Goal: Information Seeking & Learning: Compare options

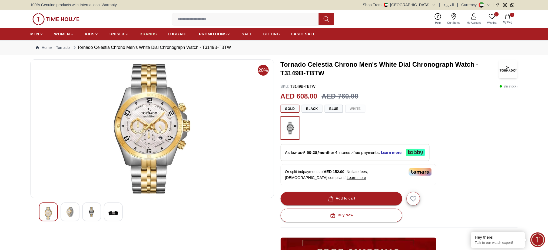
click at [146, 35] on span "BRANDS" at bounding box center [148, 33] width 17 height 5
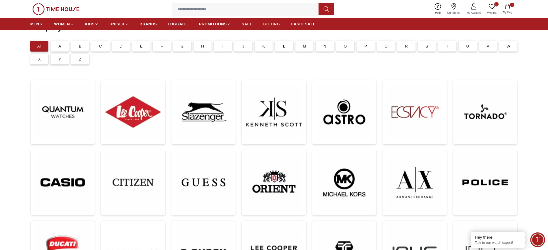
scroll to position [72, 0]
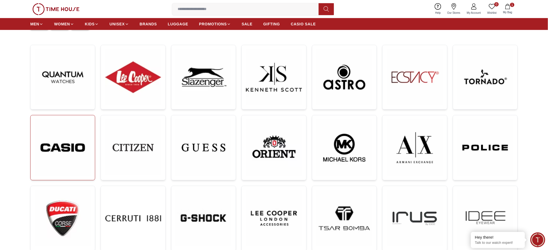
click at [69, 151] on img at bounding box center [63, 148] width 56 height 56
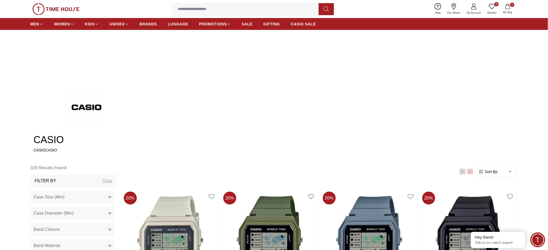
scroll to position [72, 0]
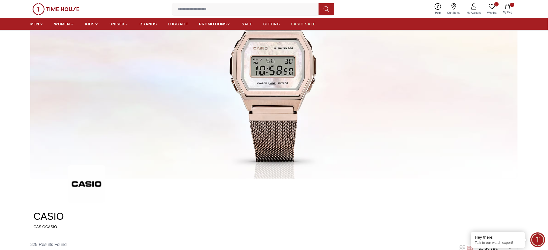
click at [313, 24] on span "CASIO SALE" at bounding box center [303, 23] width 25 height 5
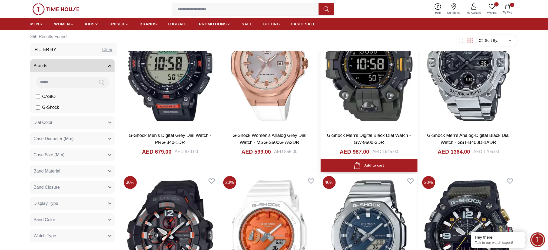
scroll to position [572, 0]
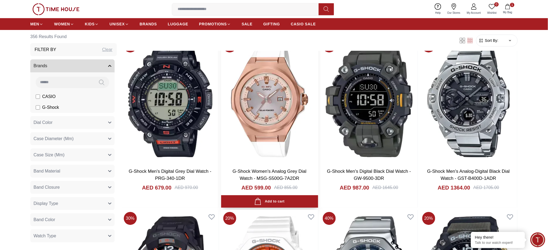
click at [288, 114] on img at bounding box center [269, 100] width 97 height 127
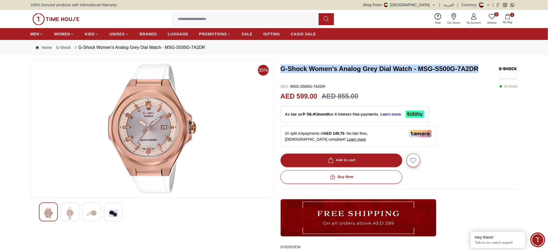
drag, startPoint x: 481, startPoint y: 67, endPoint x: 282, endPoint y: 72, distance: 198.7
click at [282, 72] on h3 "G-Shock Women's Analog Grey Dial Watch - MSG-S500G-7A2DR" at bounding box center [389, 69] width 217 height 9
copy h3 "G-Shock Women's Analog Grey Dial Watch - MSG-S500G-7A2DR"
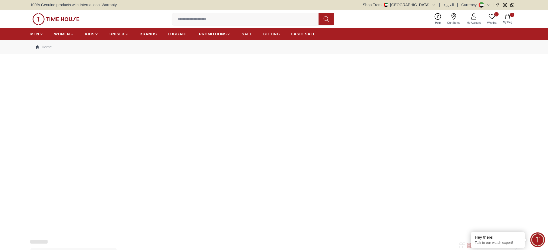
scroll to position [572, 0]
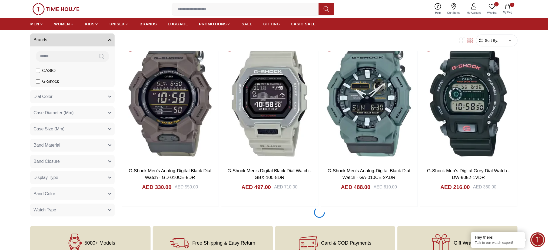
scroll to position [897, 0]
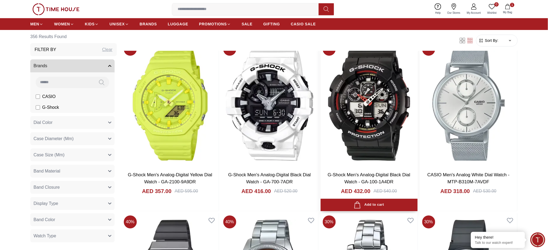
scroll to position [1257, 0]
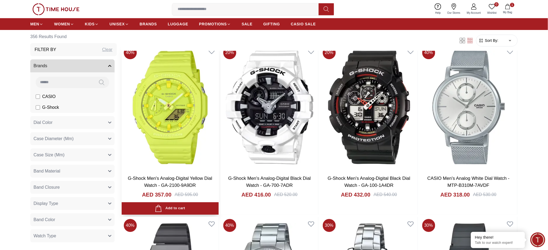
click at [171, 132] on img at bounding box center [170, 107] width 97 height 127
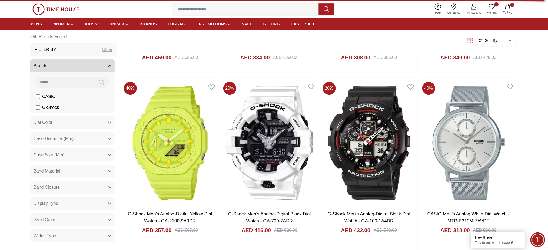
scroll to position [1221, 0]
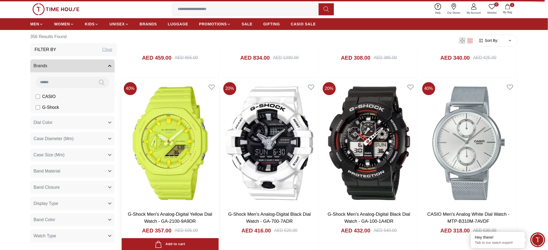
click at [172, 139] on img at bounding box center [170, 143] width 97 height 127
click at [185, 142] on img at bounding box center [170, 143] width 97 height 127
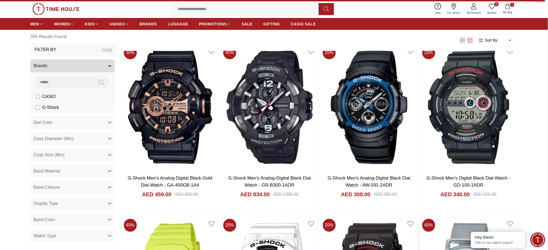
scroll to position [1077, 0]
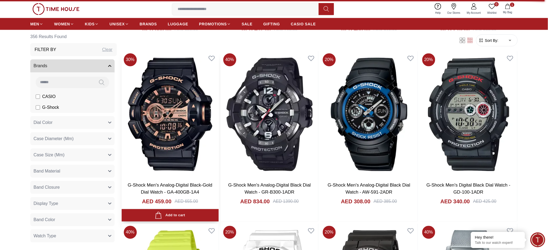
click at [172, 108] on img at bounding box center [170, 114] width 97 height 127
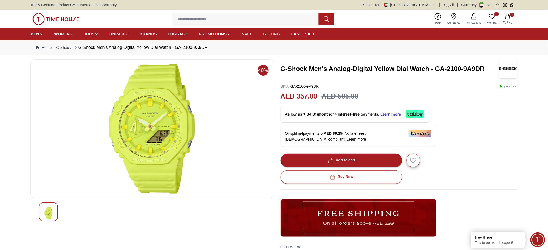
click at [426, 69] on h3 "G-Shock Men's Analog-Digital Yellow Dial Watch - GA-2100-9A9DR" at bounding box center [389, 69] width 217 height 9
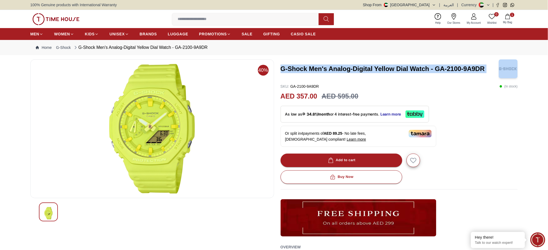
click at [426, 69] on h3 "G-Shock Men's Analog-Digital Yellow Dial Watch - GA-2100-9A9DR" at bounding box center [389, 69] width 217 height 9
copy h3 "G-Shock Men's Analog-Digital Yellow Dial Watch - GA-2100-9A9DR"
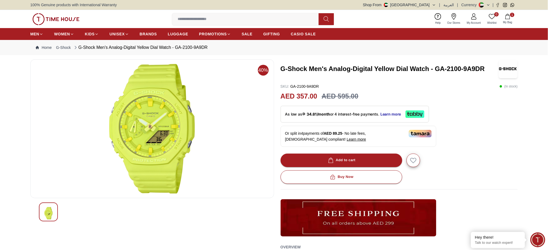
click at [354, 81] on div "G-Shock Men's Analog-Digital Yellow Dial Watch - GA-2100-9A9DR SKU : GA-2100-9A…" at bounding box center [399, 186] width 237 height 254
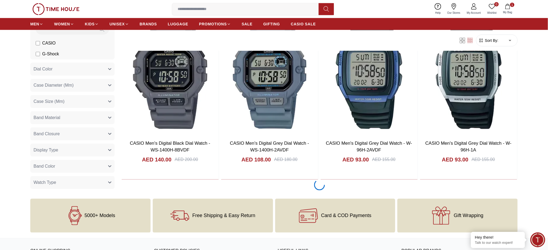
scroll to position [937, 0]
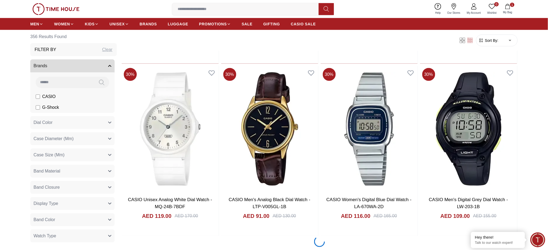
scroll to position [1802, 0]
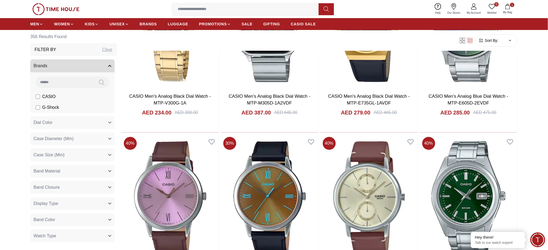
scroll to position [2883, 0]
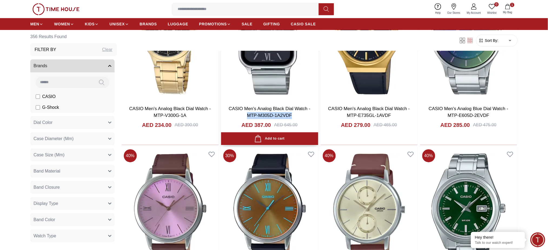
copy link "MTP-M305D-1A2VDF"
drag, startPoint x: 241, startPoint y: 114, endPoint x: 296, endPoint y: 114, distance: 55.1
click at [296, 114] on h3 "CASIO Men's Analog Black Dial Watch - MTP-M305D-1A2VDF" at bounding box center [270, 112] width 86 height 14
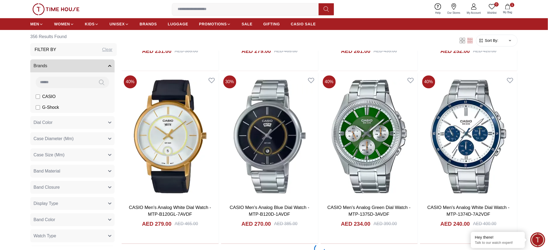
scroll to position [3532, 0]
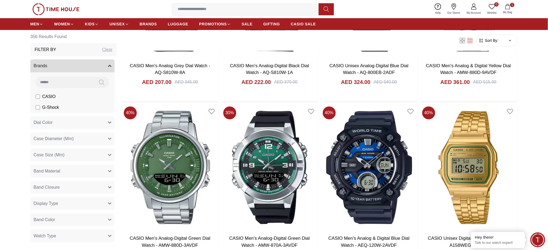
scroll to position [5215, 0]
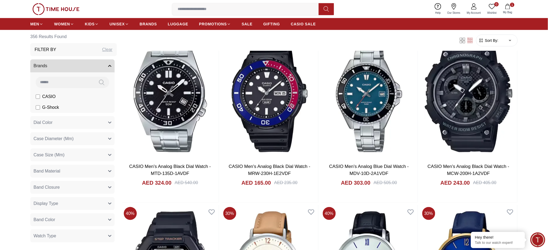
scroll to position [3825, 0]
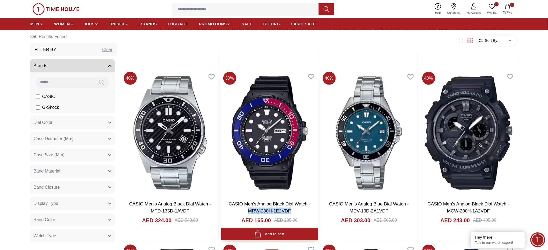
copy link "MRW-230H-1E2VDF"
drag, startPoint x: 247, startPoint y: 209, endPoint x: 298, endPoint y: 209, distance: 51.1
click at [298, 209] on h3 "CASIO Men's Analog Black Dial Watch - MRW-230H-1E2VDF" at bounding box center [270, 208] width 86 height 14
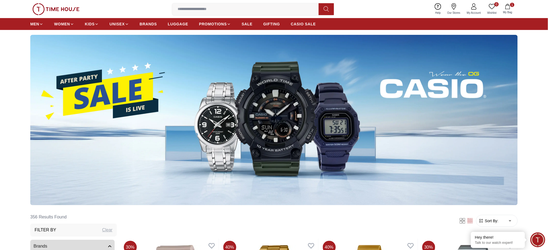
scroll to position [0, 0]
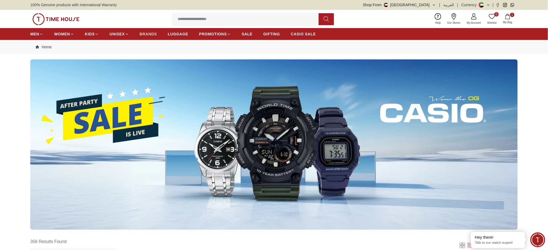
click at [144, 33] on span "BRANDS" at bounding box center [148, 33] width 17 height 5
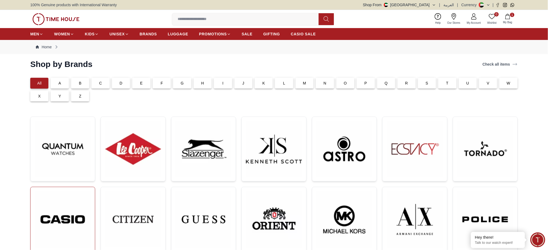
click at [71, 210] on img at bounding box center [63, 220] width 56 height 56
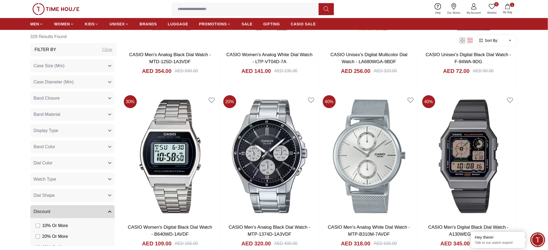
scroll to position [1045, 0]
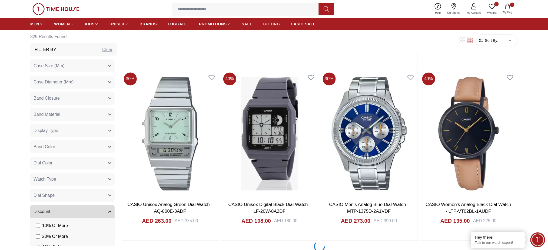
scroll to position [1838, 0]
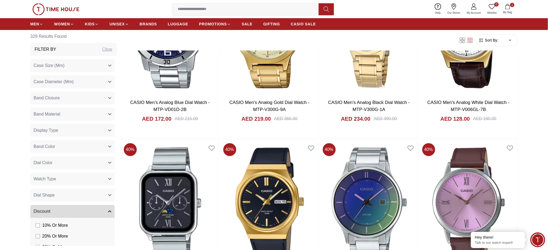
scroll to position [3568, 0]
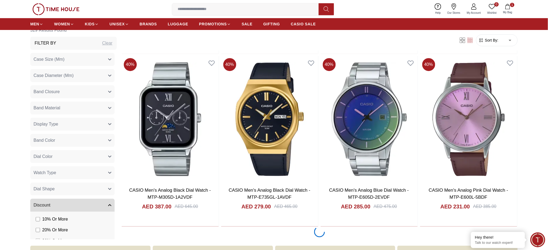
scroll to position [3676, 0]
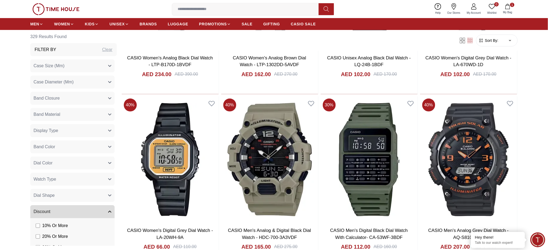
scroll to position [5262, 0]
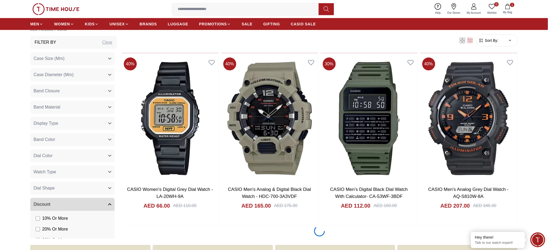
scroll to position [5406, 0]
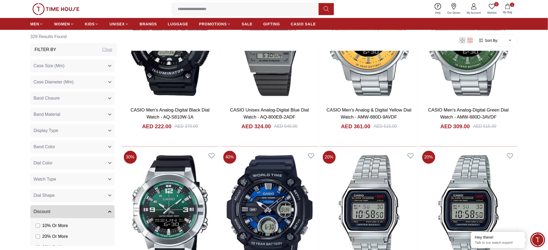
scroll to position [5515, 0]
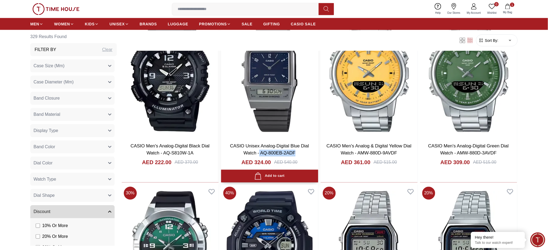
copy link "AQ-800EB-2ADF"
drag, startPoint x: 296, startPoint y: 153, endPoint x: 260, endPoint y: 154, distance: 36.5
click at [260, 154] on h3 "CASIO Unisex Analog-Digital Blue Dial Watch - AQ-800EB-2ADF" at bounding box center [270, 150] width 86 height 14
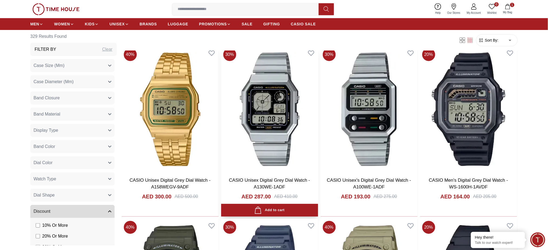
scroll to position [5839, 0]
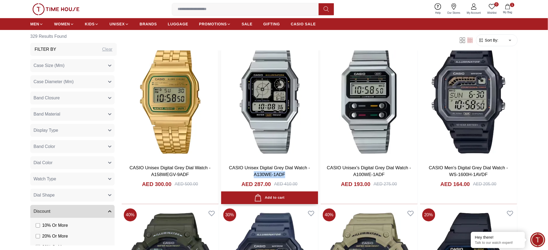
copy link "A130WE-1ADF"
drag, startPoint x: 286, startPoint y: 173, endPoint x: 256, endPoint y: 153, distance: 36.3
click at [250, 169] on h3 "CASIO Unisex Digital Grey Dial Watch - A130WE-1ADF" at bounding box center [270, 172] width 86 height 14
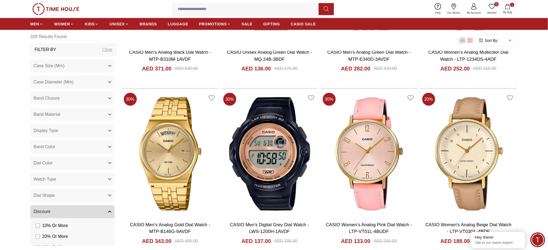
scroll to position [6998, 0]
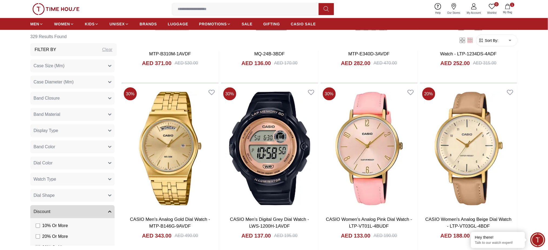
scroll to position [7100, 0]
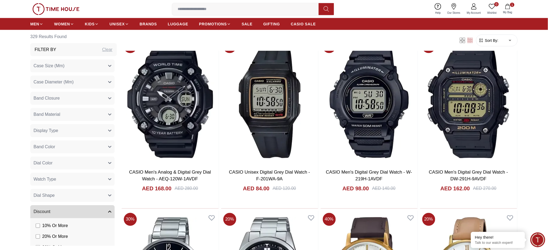
scroll to position [7749, 0]
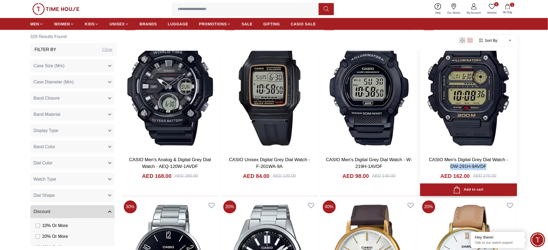
copy link "DW-291H-9AVDF"
drag, startPoint x: 488, startPoint y: 166, endPoint x: 448, endPoint y: 167, distance: 40.6
click at [448, 167] on h3 "CASIO Men's Digital Grey Dial Watch - DW-291H-9AVDF" at bounding box center [468, 164] width 86 height 14
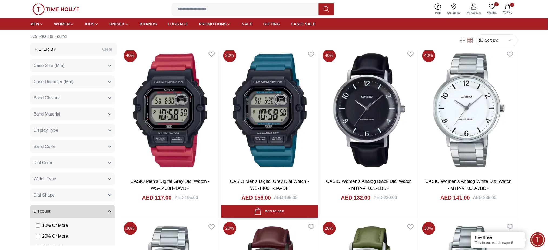
scroll to position [8110, 0]
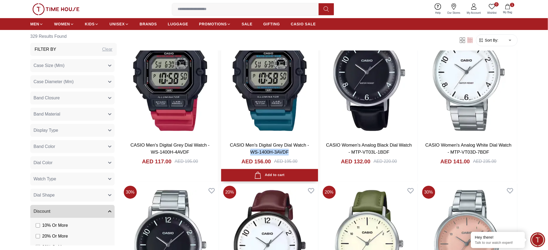
drag, startPoint x: 289, startPoint y: 153, endPoint x: 243, endPoint y: 152, distance: 46.0
click at [243, 152] on h3 "CASIO Men's Digital Grey Dial Watch - WS-1400H-3AVDF" at bounding box center [270, 149] width 86 height 14
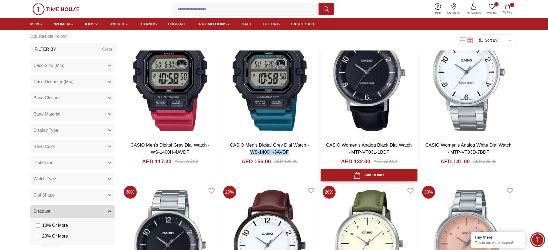
copy link "WS-1400H-3AVDF"
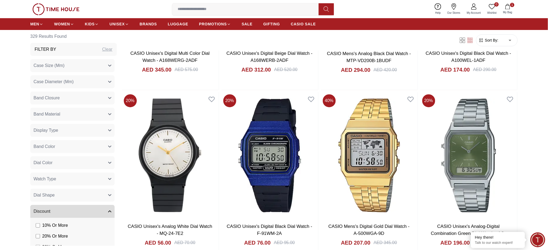
scroll to position [8722, 0]
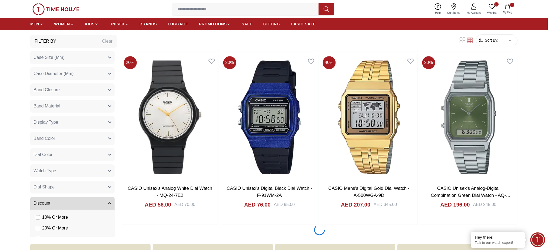
scroll to position [8830, 0]
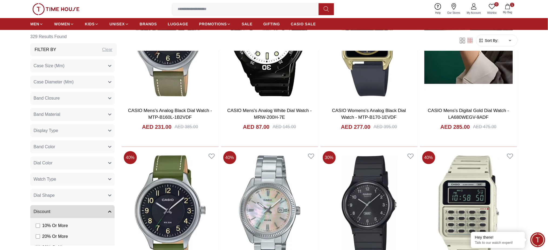
scroll to position [9047, 0]
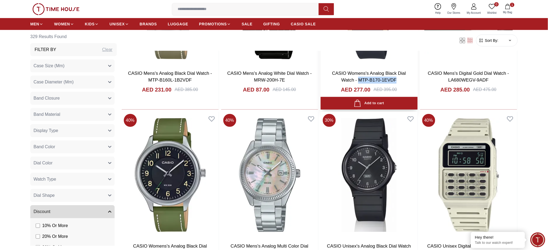
drag, startPoint x: 398, startPoint y: 77, endPoint x: 359, endPoint y: 78, distance: 38.9
click at [359, 78] on h3 "CASIO Womens's Analog Black Dial Watch - MTP-B170-1EVDF" at bounding box center [369, 77] width 86 height 14
copy link "MTP-B170-1EVDF"
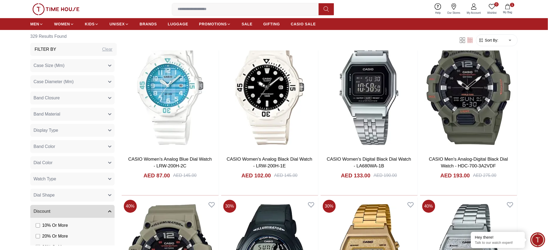
scroll to position [10452, 0]
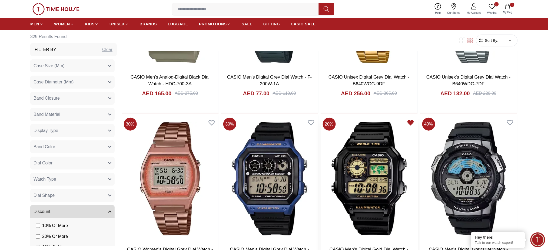
scroll to position [10669, 0]
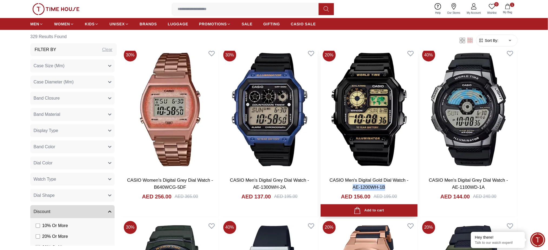
drag, startPoint x: 384, startPoint y: 187, endPoint x: 351, endPoint y: 187, distance: 33.0
click at [351, 187] on h3 "CASIO Men's Digital Gold Dial Watch - AE-1200WH-1B" at bounding box center [369, 184] width 86 height 14
copy link "AE-1200WH-1B"
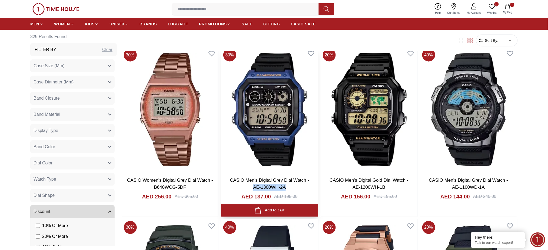
copy link "AE-1300WH-2A"
drag, startPoint x: 292, startPoint y: 186, endPoint x: 314, endPoint y: 99, distance: 90.2
click at [251, 188] on h3 "CASIO Men's Digital Grey Dial Watch - AE-1300WH-2A" at bounding box center [270, 184] width 86 height 14
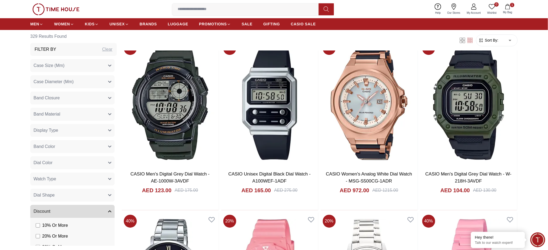
scroll to position [10849, 0]
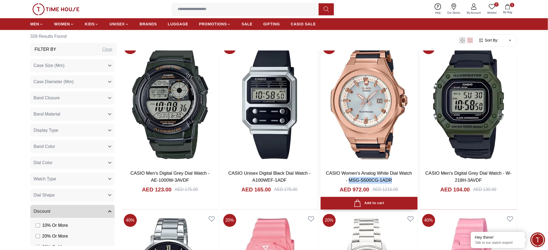
drag, startPoint x: 394, startPoint y: 179, endPoint x: 349, endPoint y: 180, distance: 45.4
click at [349, 180] on h3 "CASIO Women's Analog White Dial Watch - MSG-S500CG-1ADR" at bounding box center [369, 177] width 86 height 14
copy link "MSG-S500CG-1ADR"
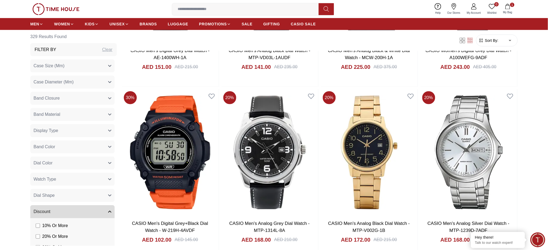
scroll to position [11462, 0]
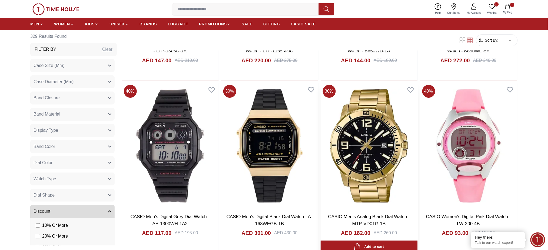
scroll to position [12579, 0]
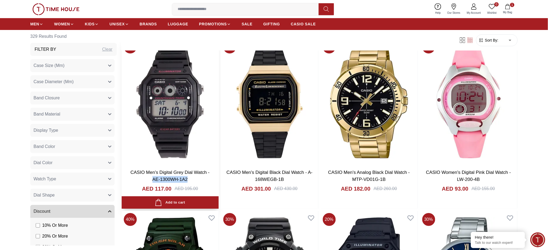
drag, startPoint x: 189, startPoint y: 177, endPoint x: 150, endPoint y: 178, distance: 39.2
click at [150, 178] on h3 "CASIO Men's Digital Grey Dial Watch - AE-1300WH-1A2" at bounding box center [170, 176] width 86 height 14
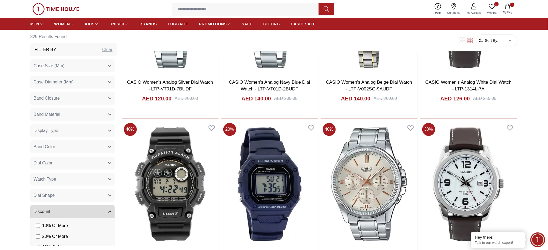
scroll to position [13084, 0]
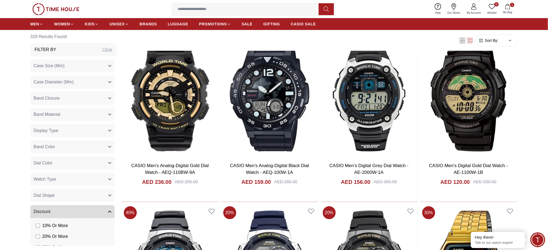
scroll to position [14129, 0]
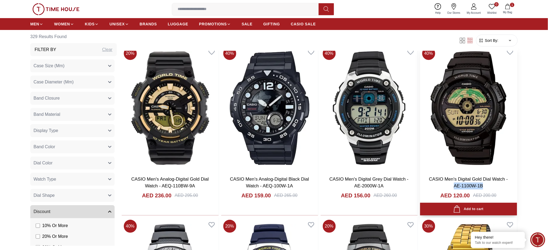
drag, startPoint x: 489, startPoint y: 185, endPoint x: 451, endPoint y: 185, distance: 37.8
click at [451, 185] on h3 "CASIO Men's Digital Gold Dial Watch - AE-1100W-1B" at bounding box center [468, 183] width 86 height 14
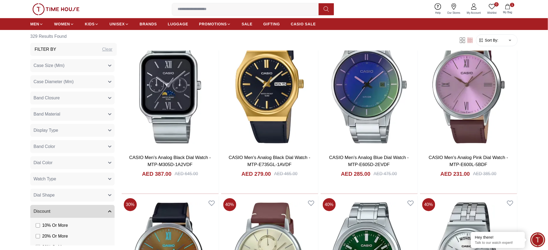
scroll to position [3619, 0]
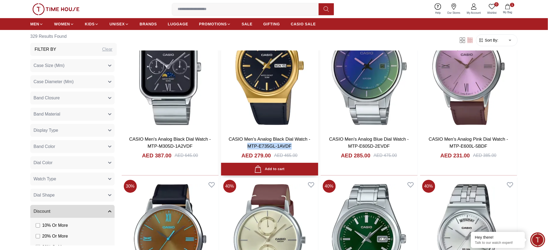
drag, startPoint x: 298, startPoint y: 145, endPoint x: 244, endPoint y: 147, distance: 53.6
click at [244, 147] on h3 "CASIO Men's Analog Black Dial Watch - MTP-E735GL-1AVDF" at bounding box center [270, 143] width 86 height 14
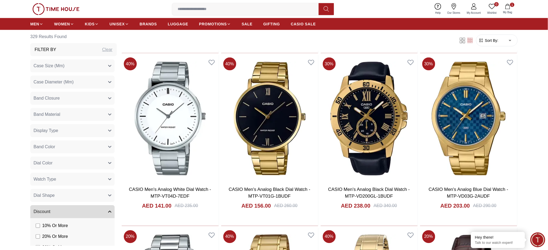
scroll to position [3259, 0]
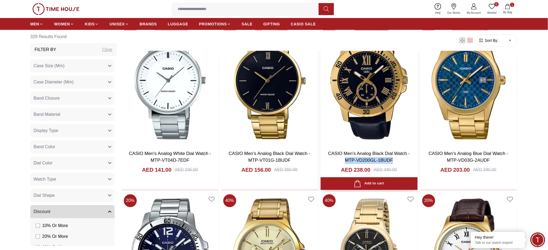
drag, startPoint x: 397, startPoint y: 161, endPoint x: 341, endPoint y: 162, distance: 55.7
click at [341, 162] on h3 "CASIO Men's Analog Black Dial Watch - MTP-VD200GL-1BUDF" at bounding box center [369, 158] width 86 height 14
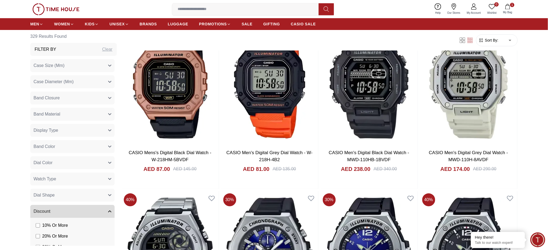
scroll to position [2682, 0]
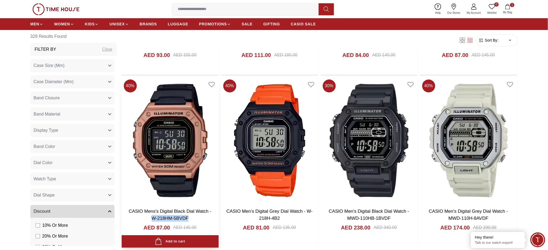
drag, startPoint x: 190, startPoint y: 217, endPoint x: 148, endPoint y: 218, distance: 41.9
click at [148, 218] on h3 "CASIO Mens's Digital Black Dial Watch - W-218HM-5BVDF" at bounding box center [170, 215] width 86 height 14
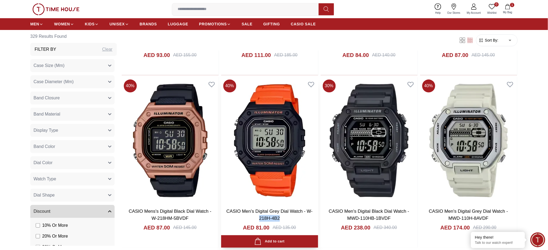
drag, startPoint x: 252, startPoint y: 216, endPoint x: 291, endPoint y: 218, distance: 38.7
click at [291, 218] on h3 "CASIO Men's Digital Grey Dial Watch - W-218H-4B2" at bounding box center [270, 215] width 86 height 14
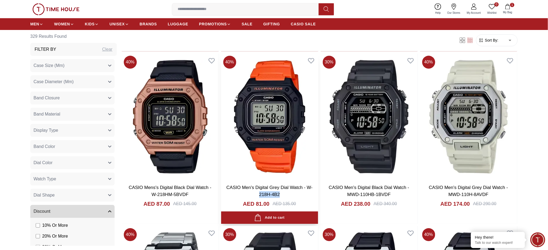
scroll to position [2718, 0]
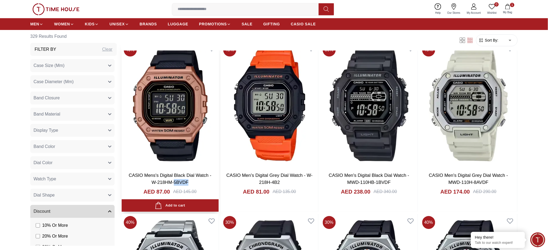
drag, startPoint x: 190, startPoint y: 182, endPoint x: 174, endPoint y: 182, distance: 15.9
click at [174, 182] on h3 "CASIO Mens's Digital Black Dial Watch - W-218HM-5BVDF" at bounding box center [170, 179] width 86 height 14
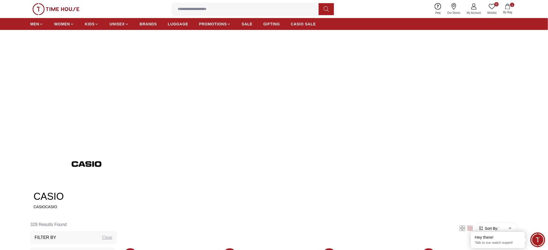
scroll to position [87, 0]
